Goal: Navigation & Orientation: Find specific page/section

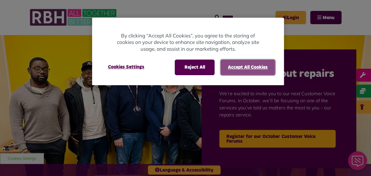
click at [236, 66] on button "Accept All Cookies" at bounding box center [247, 67] width 55 height 15
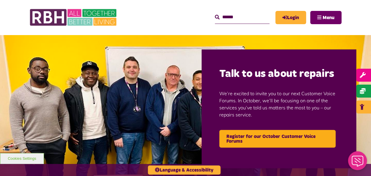
click at [326, 18] on span "Menu" at bounding box center [328, 17] width 12 height 5
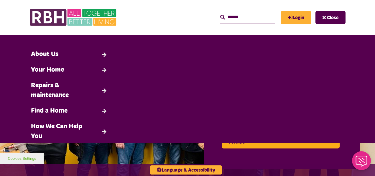
click at [135, 11] on div "MyRBH About Us Contact Us Search Close Search" at bounding box center [235, 17] width 221 height 23
click at [327, 17] on button "Close" at bounding box center [331, 17] width 30 height 13
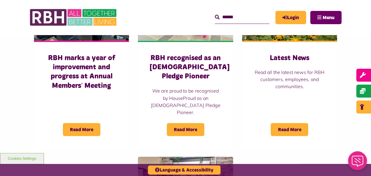
scroll to position [452, 0]
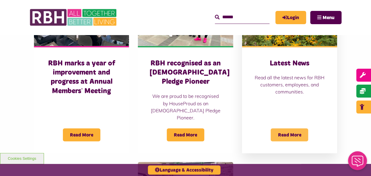
click at [275, 128] on span "Read More" at bounding box center [289, 134] width 37 height 13
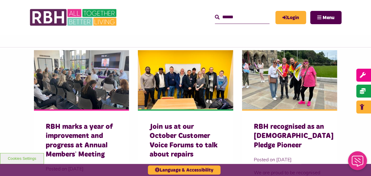
scroll to position [279, 0]
